Goal: Contribute content: Contribute content

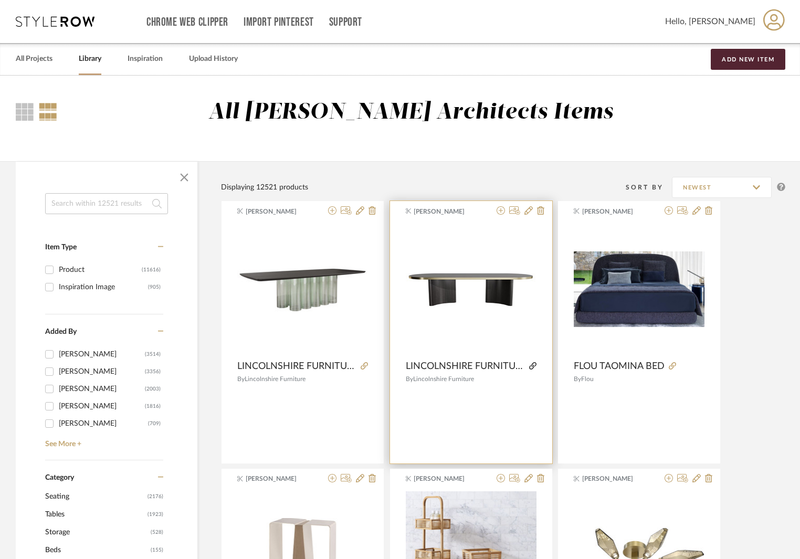
click at [535, 363] on icon at bounding box center [532, 365] width 7 height 7
click at [457, 367] on span "LINCOLNSHIRE FURNITURE CARK DINING TABLE" at bounding box center [465, 367] width 119 height 12
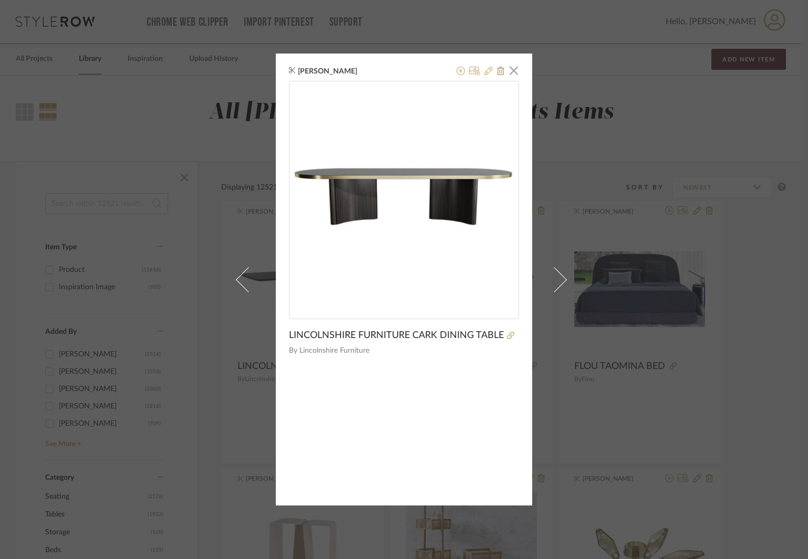
click at [486, 70] on icon at bounding box center [488, 71] width 8 height 8
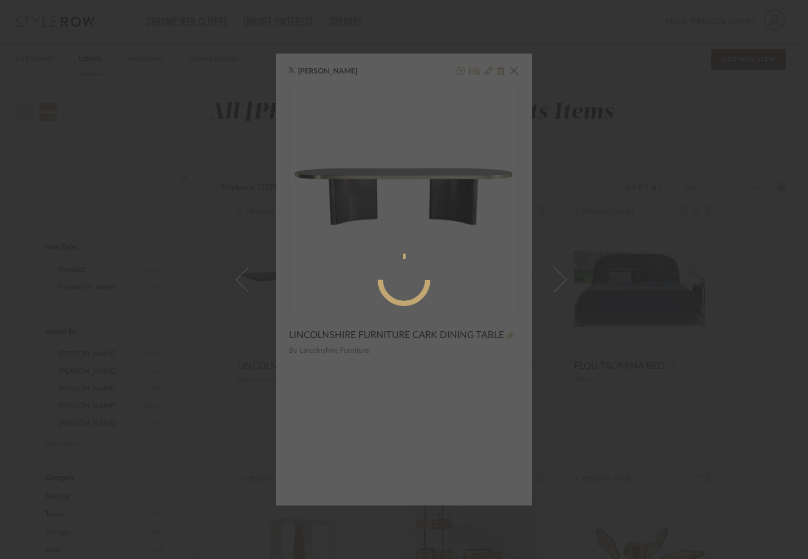
radio input "true"
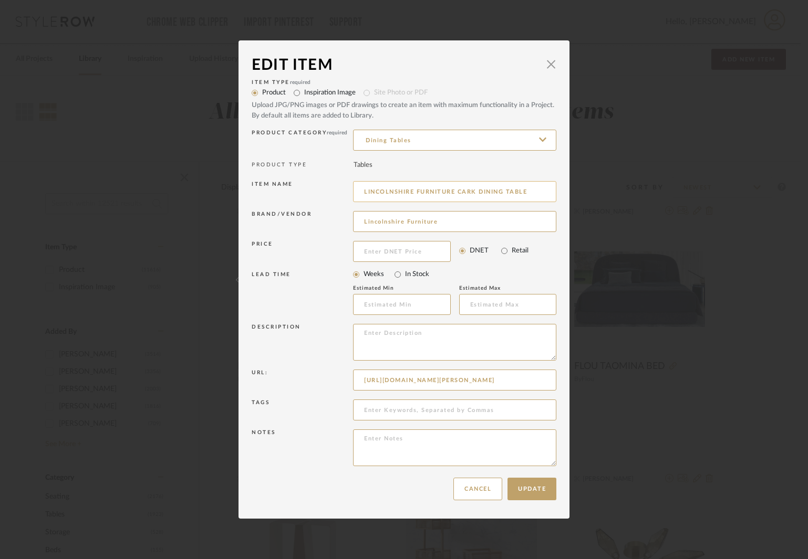
click at [533, 192] on input "LINCOLNSHIRE FURNITURE CARK DINING TABLE" at bounding box center [454, 191] width 203 height 21
paste input "132w x 44d x 30h"
click at [501, 193] on input "LINCOLNSHIRE FURNITURE CARK DINING TABLE 132w x 44d x 30h" at bounding box center [454, 191] width 203 height 21
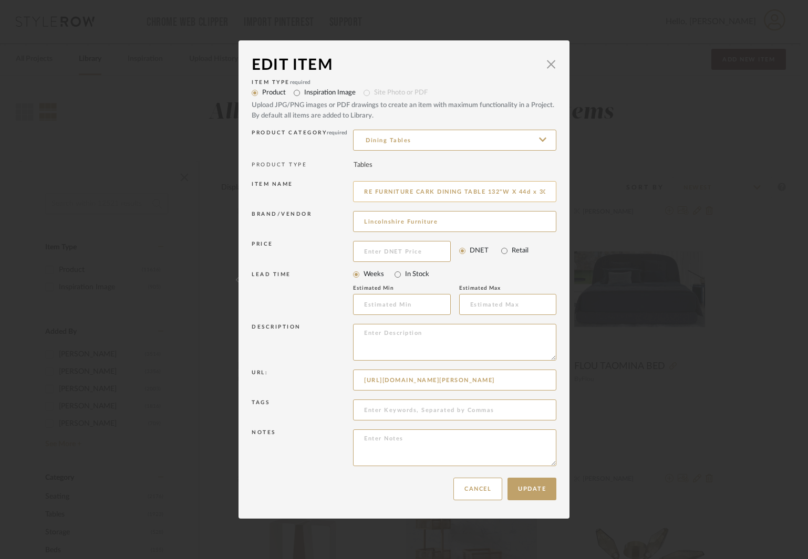
click at [528, 191] on input "LINCOLNSHIRE FURNITURE CARK DINING TABLE 132"W X 44d x 30h" at bounding box center [454, 191] width 203 height 21
click at [534, 190] on input "LINCOLNSHIRE FURNITURE CARK DINING TABLE 132"W X 44d x 30h" at bounding box center [454, 191] width 203 height 21
drag, startPoint x: 531, startPoint y: 191, endPoint x: 546, endPoint y: 190, distance: 14.7
click at [546, 190] on input "LINCOLNSHIRE FURNITURE CARK DINING TABLE 132"W X 44"D X 30h" at bounding box center [454, 191] width 203 height 21
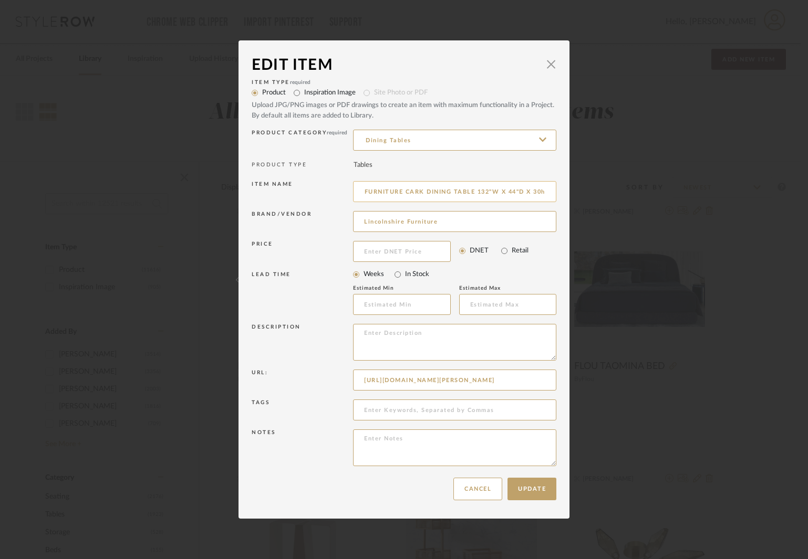
click at [545, 190] on input "LINCOLNSHIRE FURNITURE CARK DINING TABLE 132"W X 44"D X 30h" at bounding box center [454, 191] width 203 height 21
type input "LINCOLNSHIRE FURNITURE CARK DINING TABLE 132"W X 44"D X 30"H"
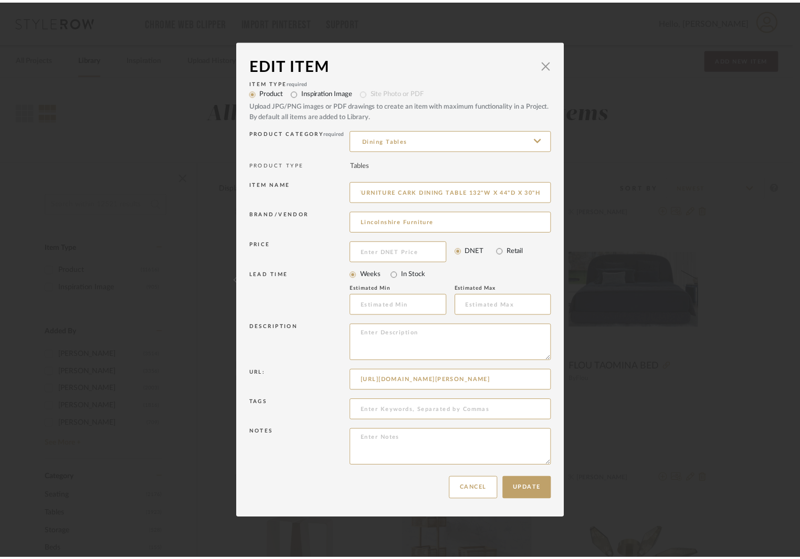
scroll to position [0, 0]
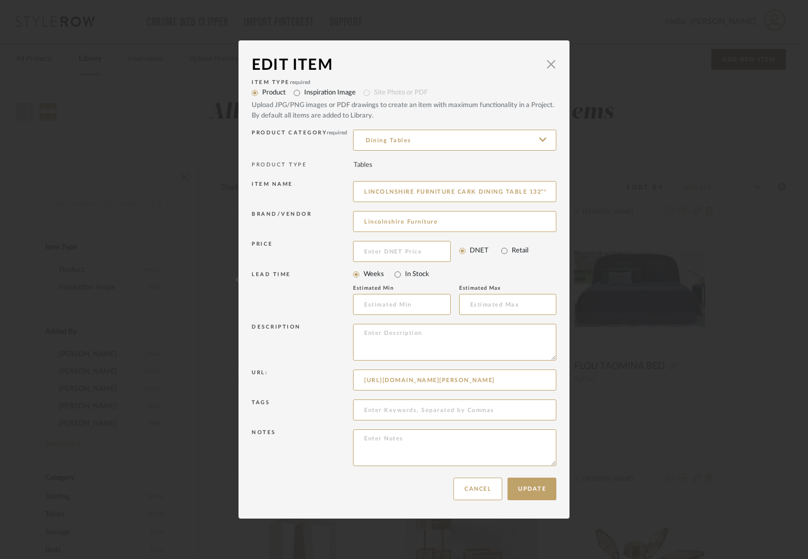
click at [495, 272] on mat-radio-group "Weeks In Stock" at bounding box center [454, 274] width 203 height 15
click at [530, 489] on button "Update" at bounding box center [531, 489] width 49 height 23
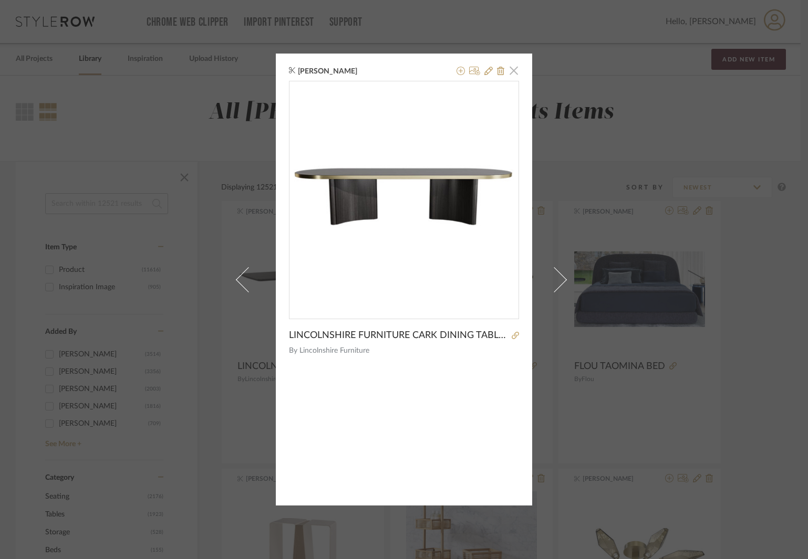
click at [511, 70] on span "button" at bounding box center [513, 70] width 21 height 21
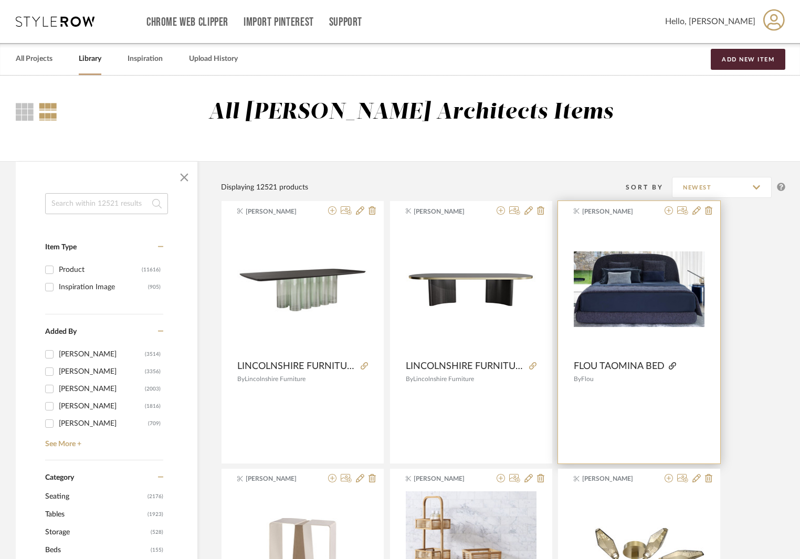
click at [673, 366] on icon at bounding box center [672, 365] width 7 height 7
click at [652, 367] on span "FLOU TAOMINA BED" at bounding box center [619, 367] width 91 height 12
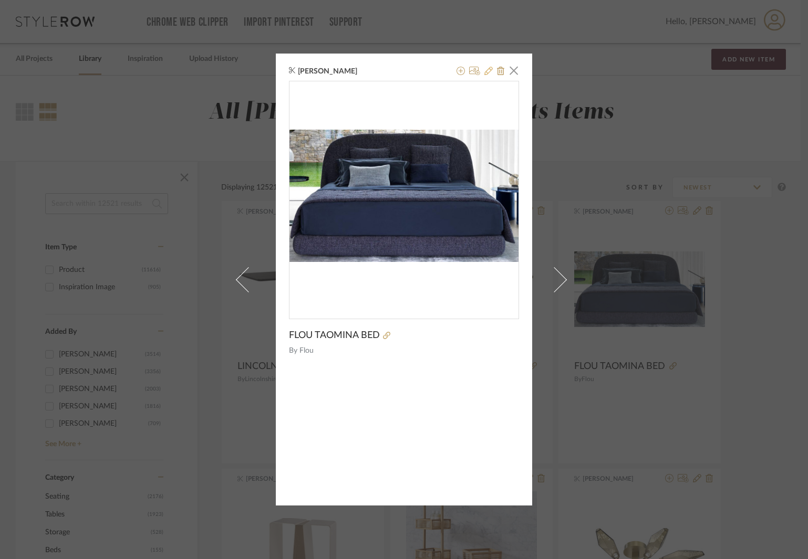
click at [486, 70] on icon at bounding box center [488, 71] width 8 height 8
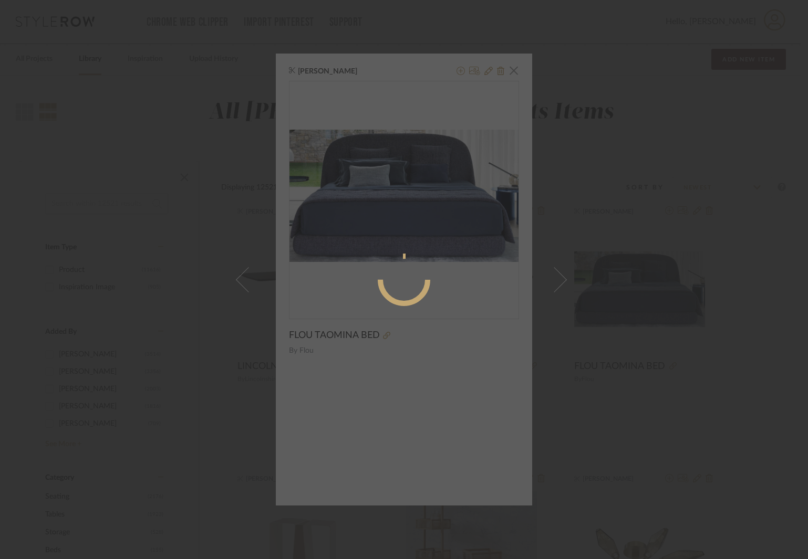
radio input "true"
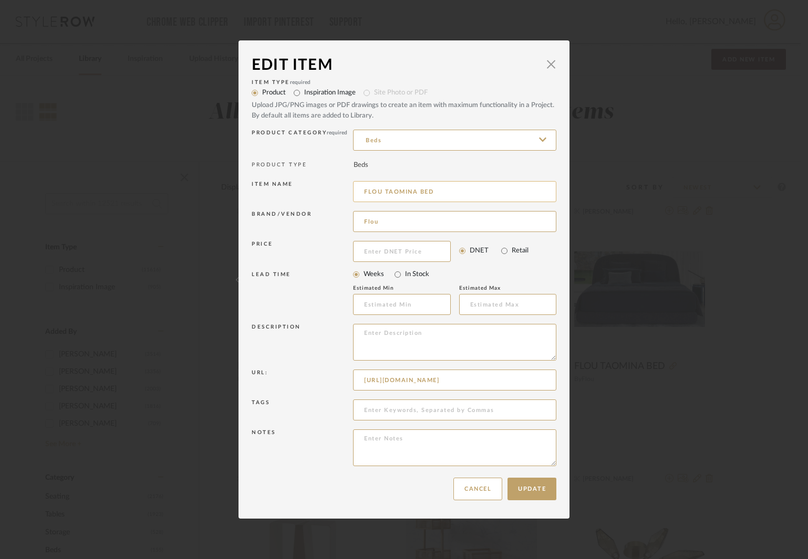
click at [394, 189] on input "FLOU TAOMINA BED" at bounding box center [454, 191] width 203 height 21
type input "FLOU [PERSON_NAME] BED"
click at [534, 493] on button "Update" at bounding box center [531, 489] width 49 height 23
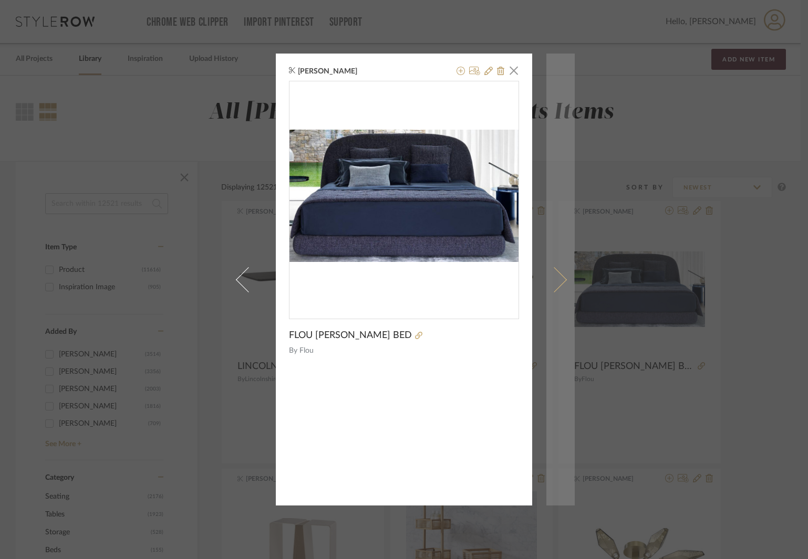
click at [547, 59] on link at bounding box center [560, 280] width 28 height 452
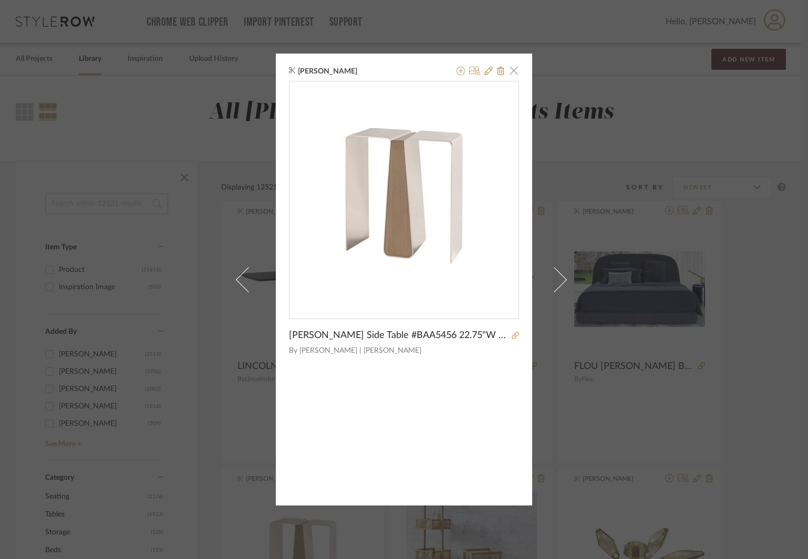
click at [509, 69] on span "button" at bounding box center [513, 70] width 21 height 21
